Goal: Use online tool/utility: Use online tool/utility

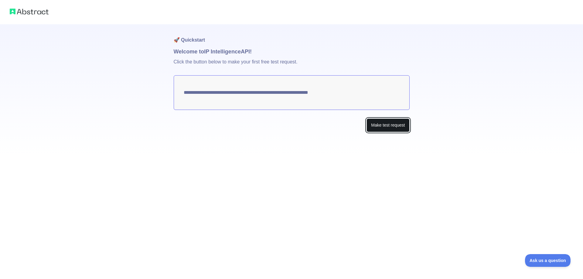
click at [398, 125] on button "Make test request" at bounding box center [388, 125] width 43 height 14
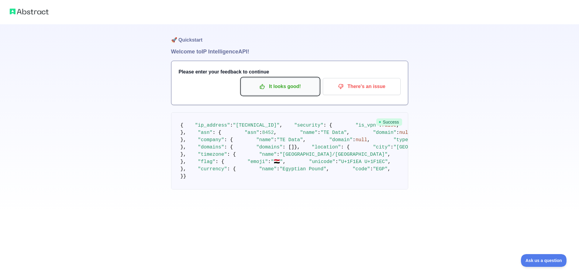
click at [284, 89] on p "It looks good!" at bounding box center [280, 86] width 69 height 10
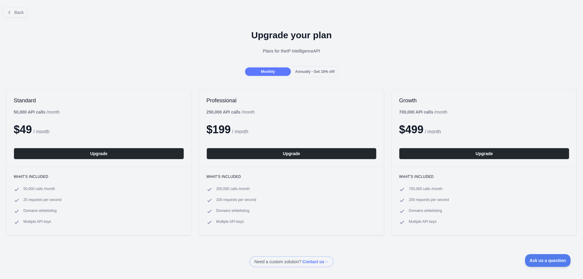
drag, startPoint x: 11, startPoint y: 5, endPoint x: 16, endPoint y: 14, distance: 10.9
click at [11, 5] on div "Back" at bounding box center [291, 12] width 583 height 20
click at [16, 14] on span "Back" at bounding box center [18, 12] width 9 height 5
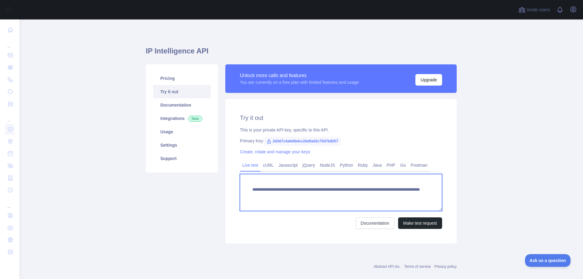
drag, startPoint x: 396, startPoint y: 197, endPoint x: 366, endPoint y: 196, distance: 29.8
click at [366, 196] on textarea "**********" at bounding box center [341, 192] width 202 height 37
paste textarea
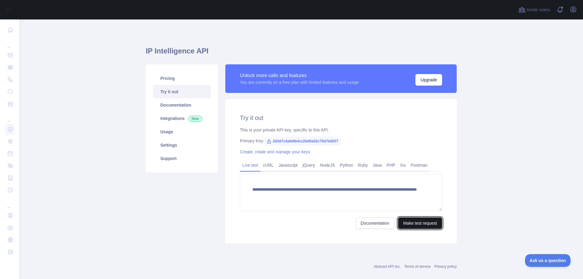
click at [413, 221] on button "Make test request" at bounding box center [420, 224] width 44 height 12
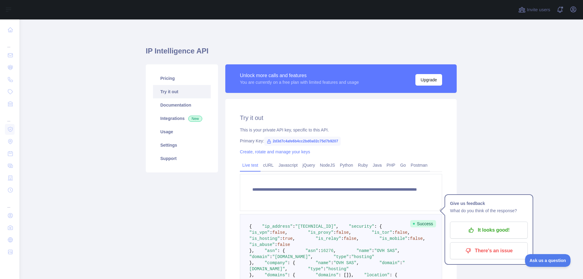
scroll to position [122, 0]
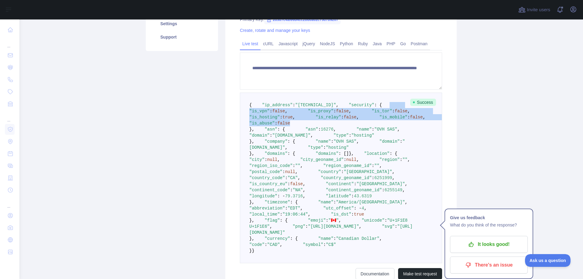
drag, startPoint x: 314, startPoint y: 158, endPoint x: 254, endPoint y: 123, distance: 69.3
click at [254, 123] on pre "{ "ip_address" : "[TECHNICAL_ID]" , "security" : { "is_vpn" : false , "is_proxy…" at bounding box center [341, 178] width 202 height 171
click at [309, 150] on pre "{ "ip_address" : "[TECHNICAL_ID]" , "security" : { "is_vpn" : false , "is_proxy…" at bounding box center [341, 178] width 202 height 171
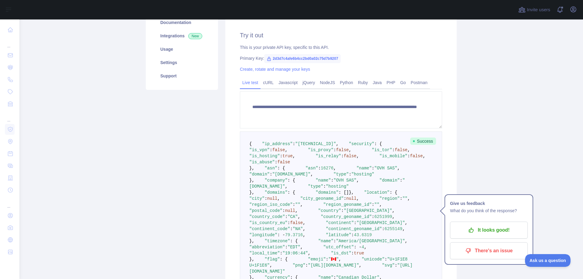
scroll to position [30, 0]
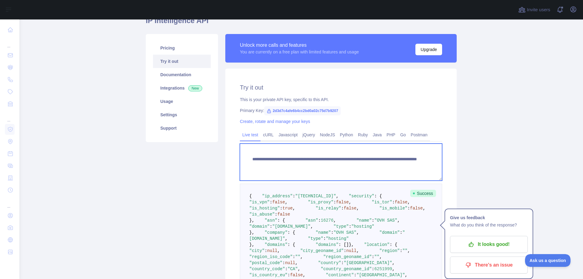
drag, startPoint x: 396, startPoint y: 168, endPoint x: 366, endPoint y: 168, distance: 30.4
click at [366, 168] on textarea "**********" at bounding box center [341, 162] width 202 height 37
paste textarea
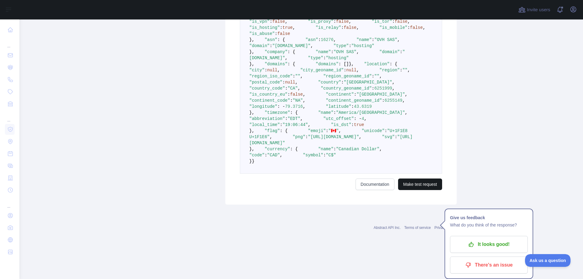
type textarea "**********"
click at [426, 190] on button "Make test request" at bounding box center [420, 185] width 44 height 12
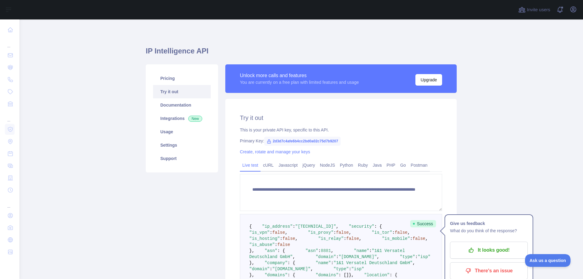
scroll to position [152, 0]
